Goal: Task Accomplishment & Management: Use online tool/utility

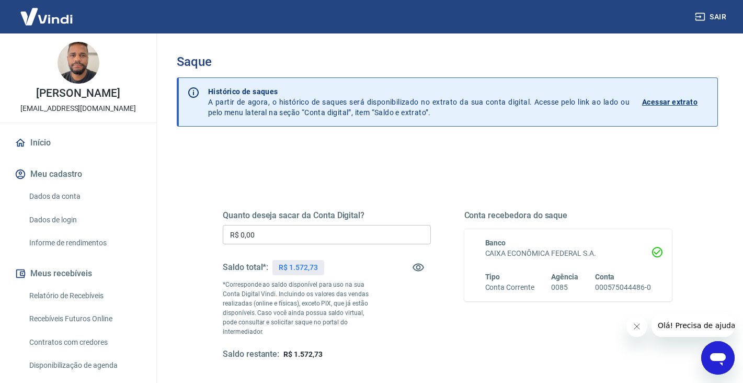
click at [299, 236] on input "R$ 0,00" at bounding box center [327, 234] width 208 height 19
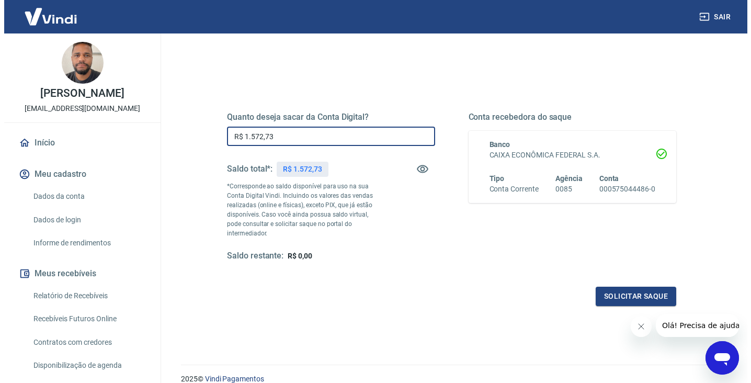
scroll to position [105, 0]
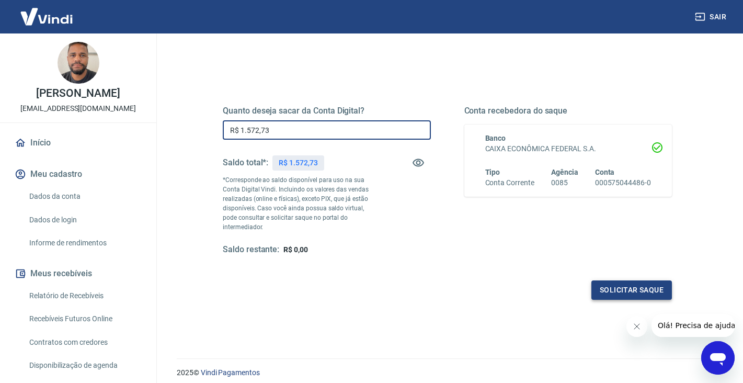
type input "R$ 1.572,73"
click at [639, 282] on button "Solicitar saque" at bounding box center [632, 289] width 81 height 19
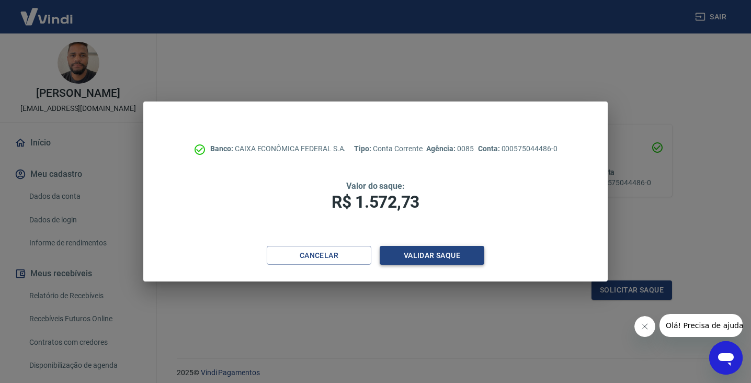
click at [415, 256] on button "Validar saque" at bounding box center [432, 255] width 105 height 19
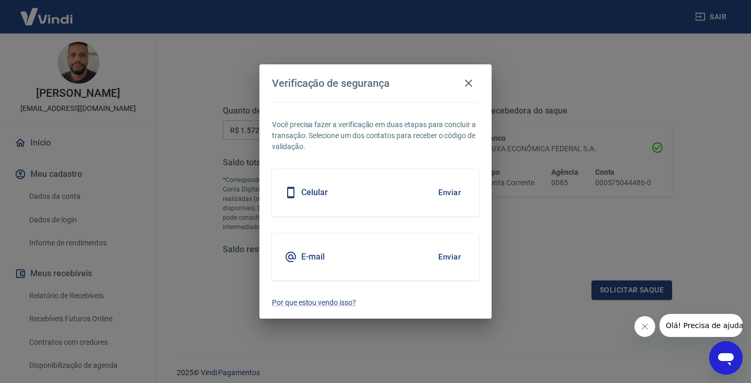
click at [447, 257] on button "Enviar" at bounding box center [450, 257] width 34 height 22
click at [454, 255] on button "Enviar" at bounding box center [450, 257] width 34 height 22
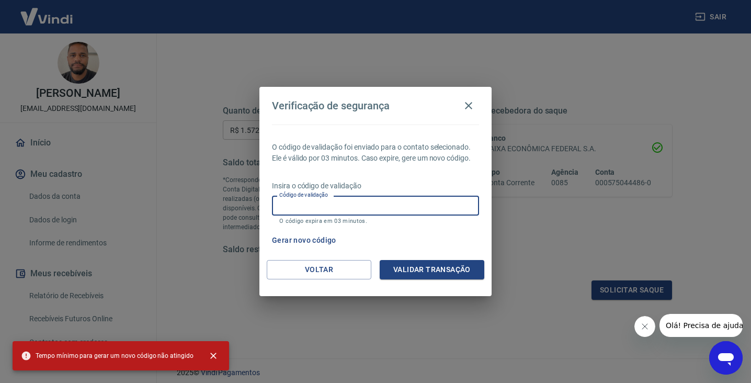
click at [421, 198] on input "Código de validação" at bounding box center [375, 205] width 207 height 19
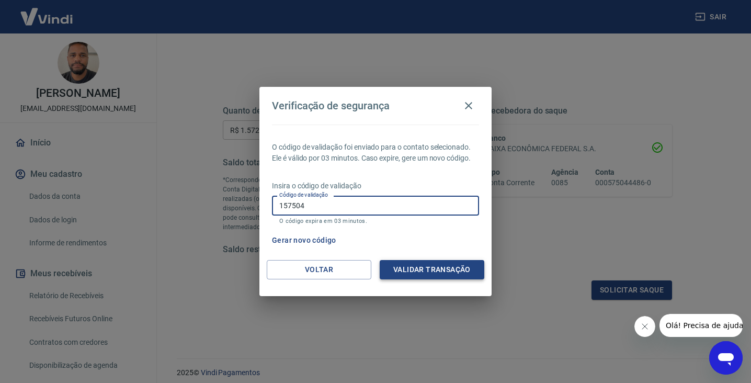
type input "157504"
click at [428, 267] on button "Validar transação" at bounding box center [432, 269] width 105 height 19
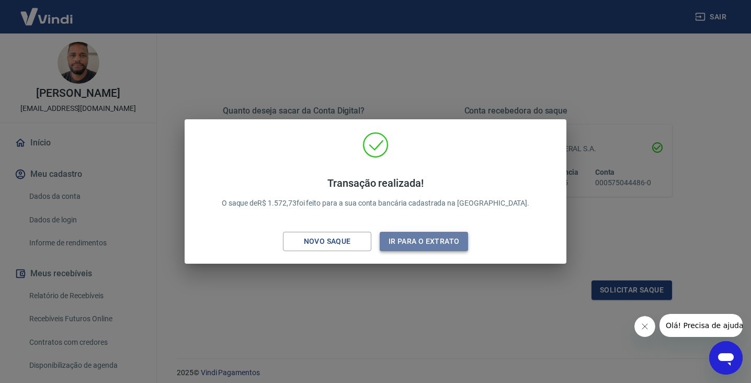
click at [414, 243] on button "Ir para o extrato" at bounding box center [424, 241] width 88 height 19
